Goal: Task Accomplishment & Management: Complete application form

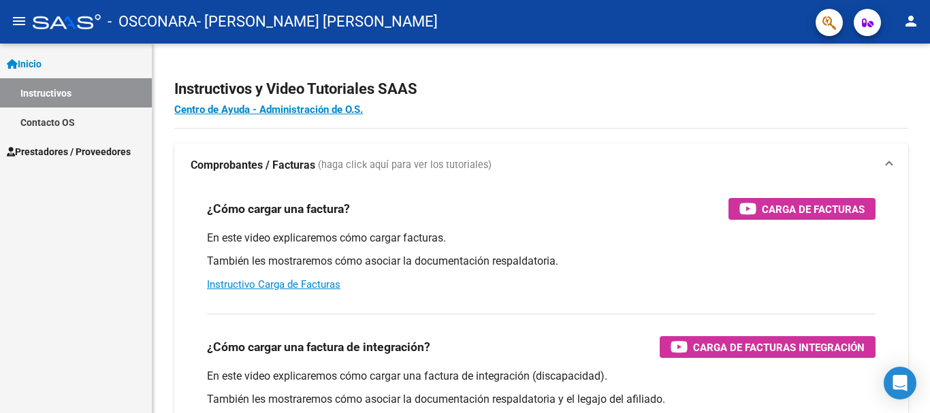
click at [59, 159] on link "Prestadores / Proveedores" at bounding box center [76, 151] width 152 height 29
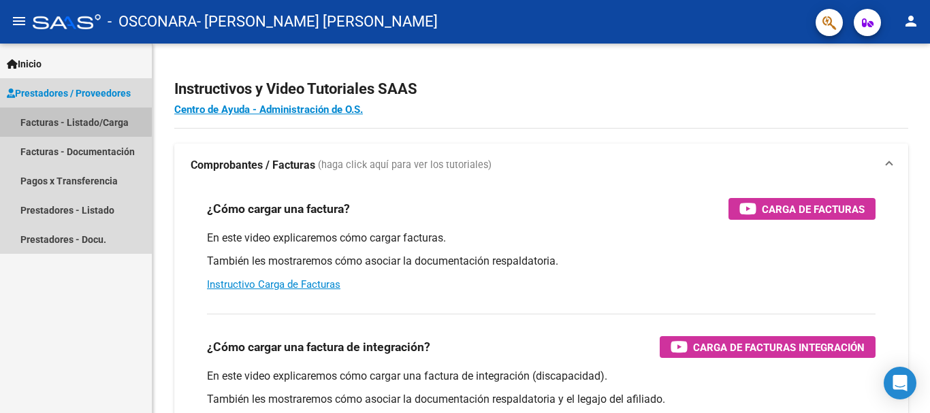
click at [65, 120] on link "Facturas - Listado/Carga" at bounding box center [76, 122] width 152 height 29
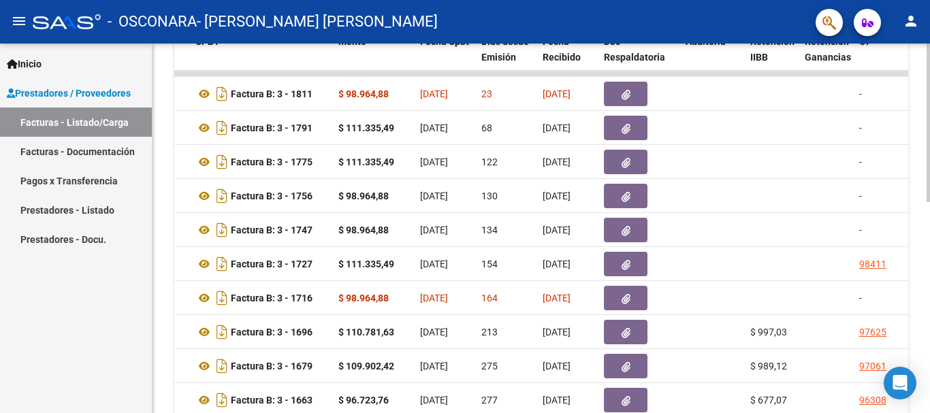
scroll to position [425, 0]
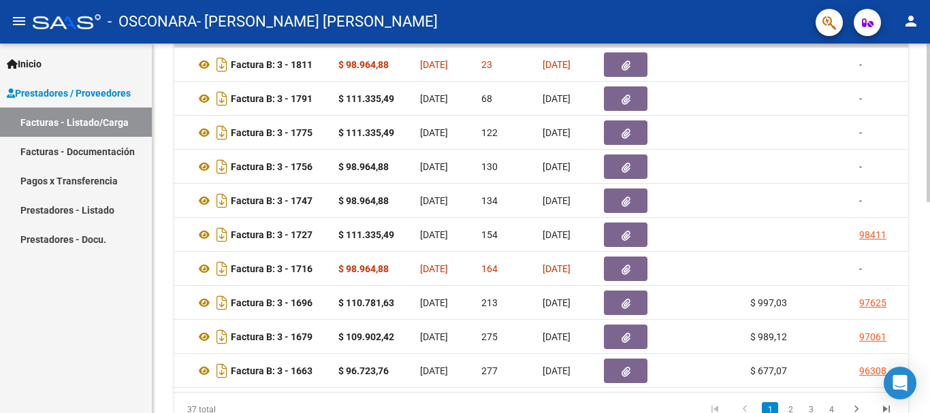
drag, startPoint x: 444, startPoint y: 391, endPoint x: 412, endPoint y: 394, distance: 32.8
click at [412, 392] on datatable-body "35026 G04 - Conductores Navales MDQ Integración [PERSON_NAME] [PERSON_NAME] 273…" at bounding box center [541, 217] width 734 height 350
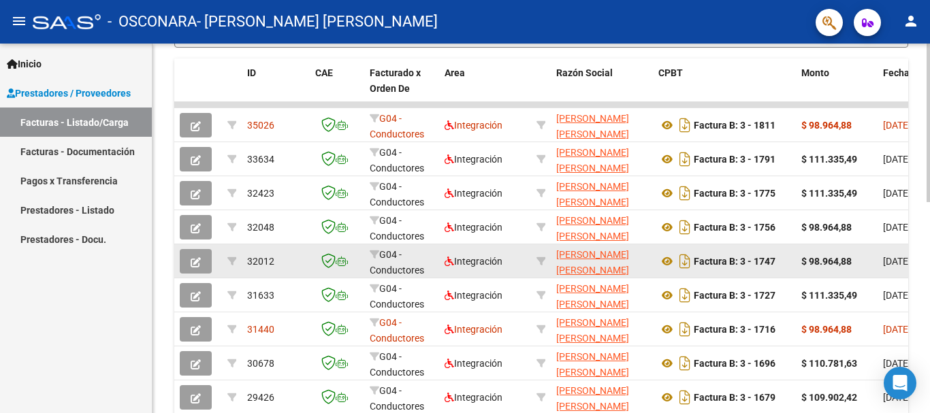
scroll to position [357, 0]
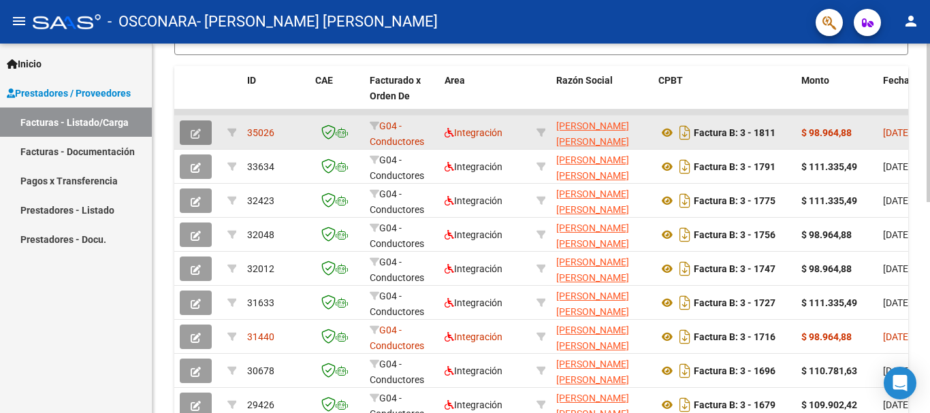
click at [197, 129] on icon "button" at bounding box center [196, 134] width 10 height 10
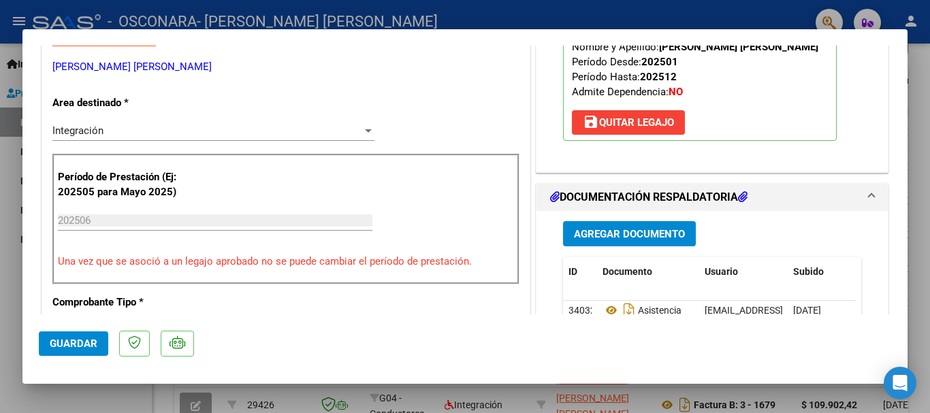
scroll to position [0, 0]
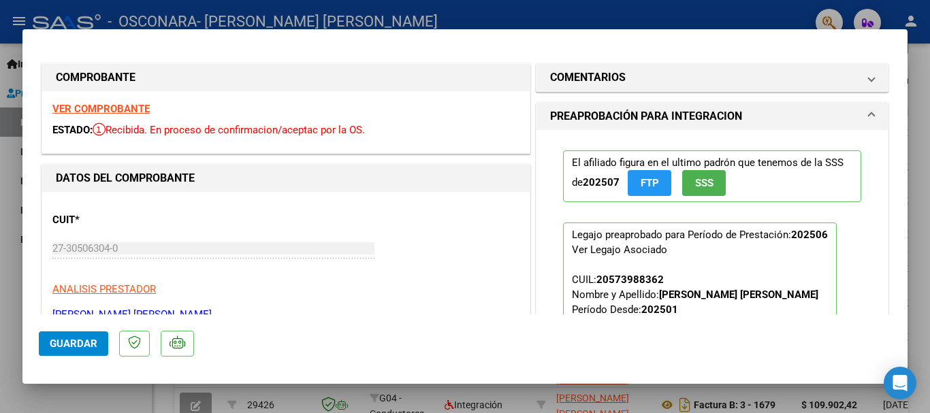
click at [925, 225] on div at bounding box center [465, 206] width 930 height 413
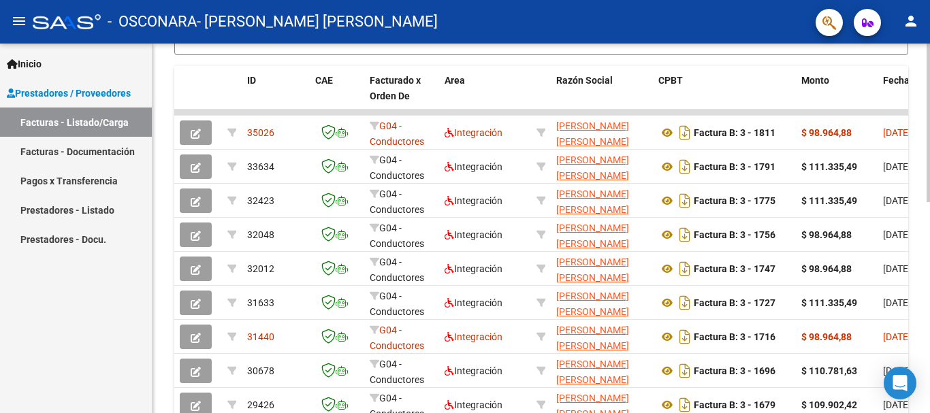
click at [920, 227] on div "Video tutorial PRESTADORES -> Listado de CPBTs Emitidos por Prestadores / Prove…" at bounding box center [540, 112] width 777 height 852
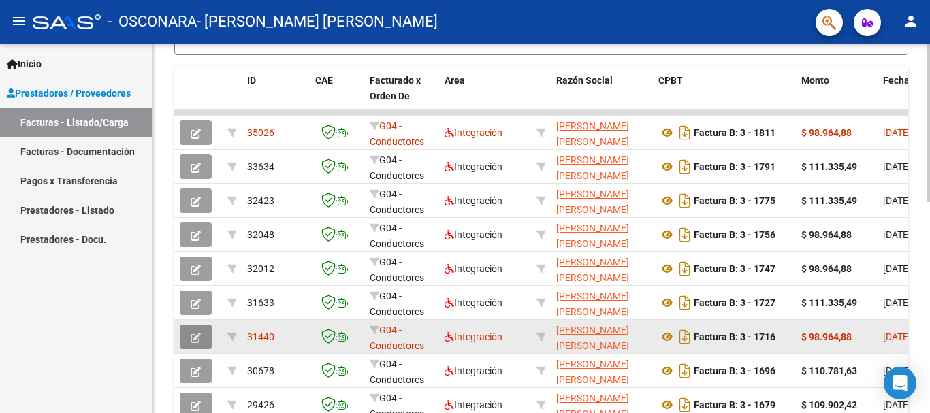
click at [200, 339] on icon "button" at bounding box center [196, 338] width 10 height 10
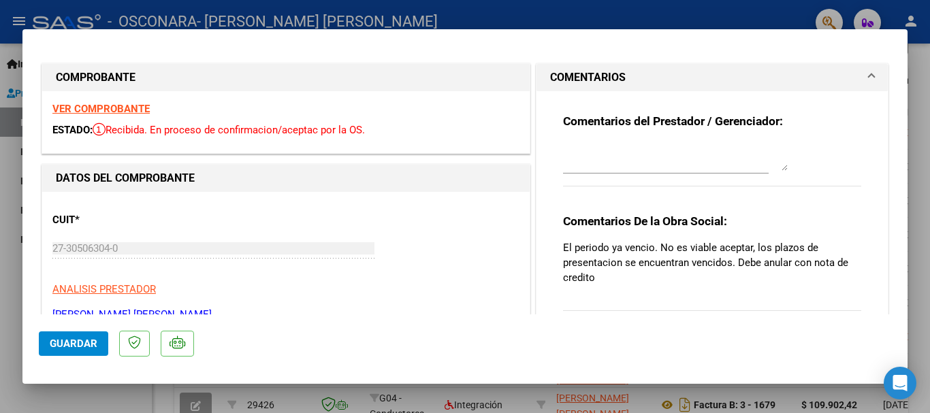
click at [921, 216] on div at bounding box center [465, 206] width 930 height 413
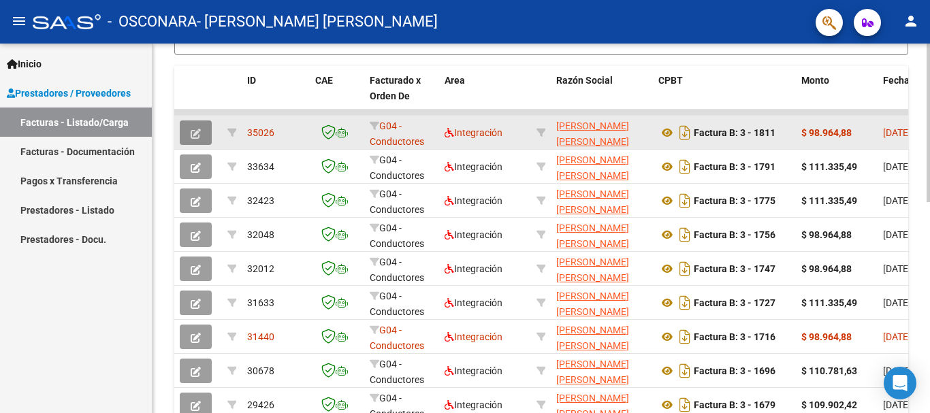
click at [197, 129] on icon "button" at bounding box center [196, 134] width 10 height 10
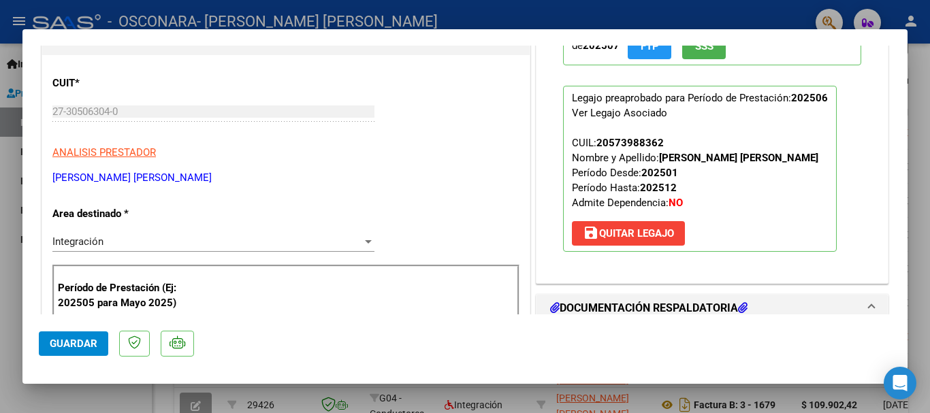
scroll to position [136, 0]
click at [919, 133] on div at bounding box center [465, 206] width 930 height 413
type input "$ 0,00"
